Goal: Information Seeking & Learning: Learn about a topic

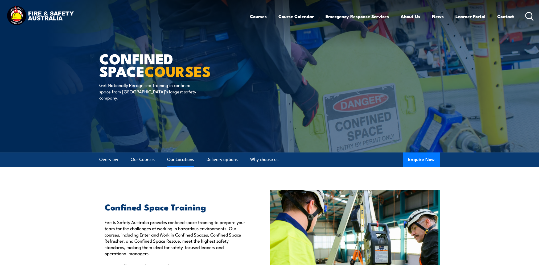
click at [187, 162] on link "Our Locations" at bounding box center [180, 160] width 27 height 14
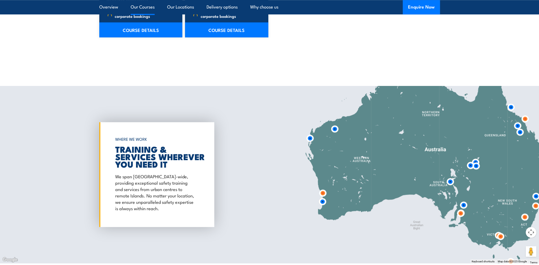
scroll to position [744, 0]
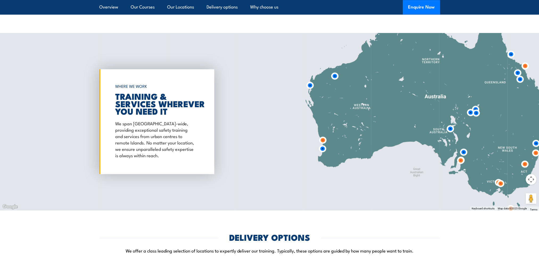
click at [477, 113] on img at bounding box center [476, 113] width 10 height 10
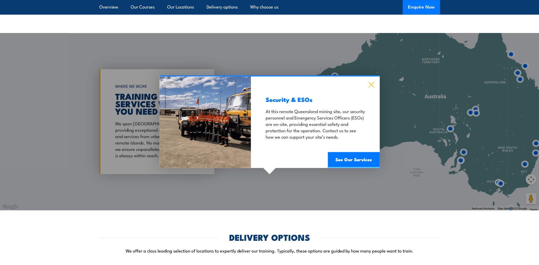
click at [372, 86] on icon at bounding box center [371, 85] width 6 height 6
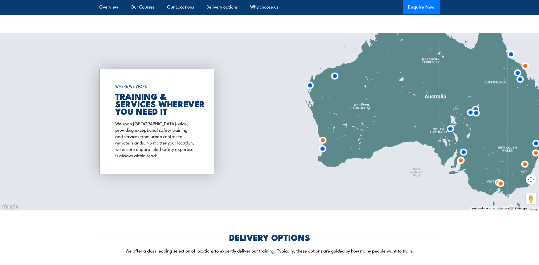
click at [468, 113] on img at bounding box center [471, 113] width 10 height 10
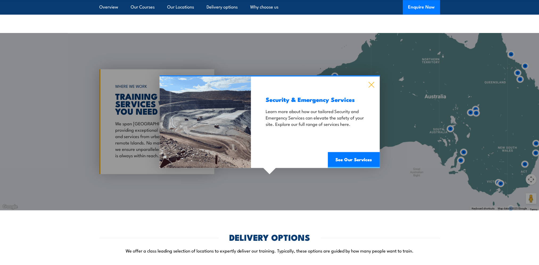
click at [374, 85] on icon at bounding box center [371, 85] width 6 height 6
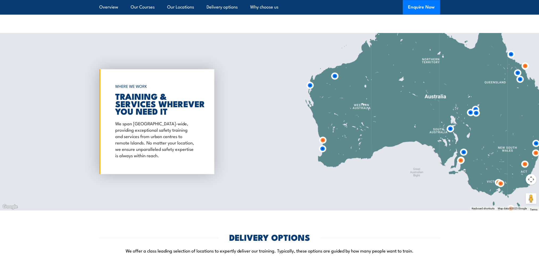
click at [474, 108] on img at bounding box center [476, 113] width 10 height 10
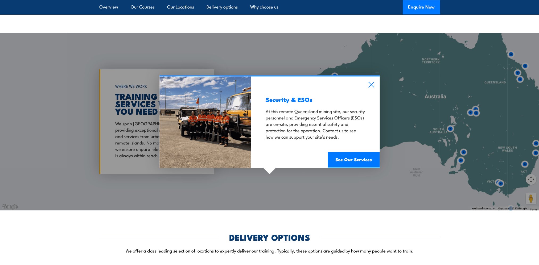
click at [371, 88] on div "Security & ESOs At this remote Queensland mining site, our security personnel a…" at bounding box center [315, 122] width 129 height 92
click at [374, 85] on icon at bounding box center [371, 85] width 6 height 6
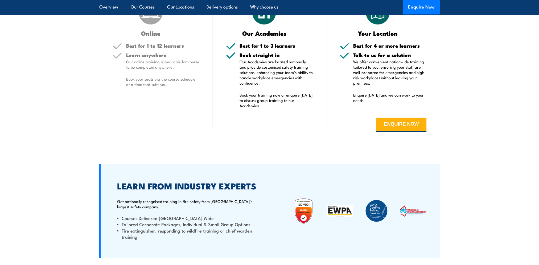
scroll to position [1037, 0]
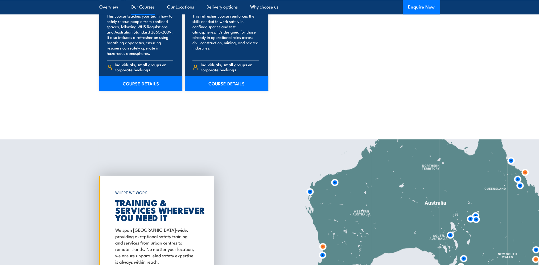
drag, startPoint x: 145, startPoint y: 7, endPoint x: 140, endPoint y: 21, distance: 15.0
click at [145, 7] on link "Our Courses" at bounding box center [143, 7] width 24 height 14
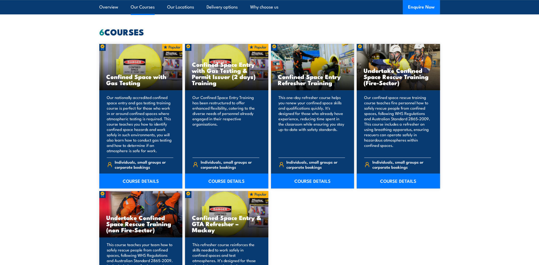
scroll to position [404, 0]
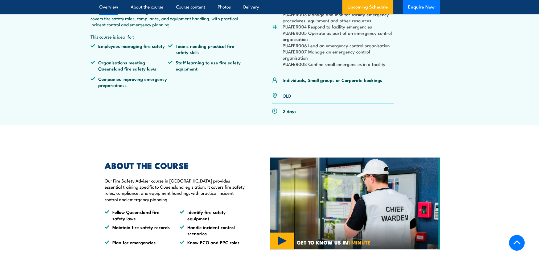
scroll to position [213, 0]
